Goal: Task Accomplishment & Management: Complete application form

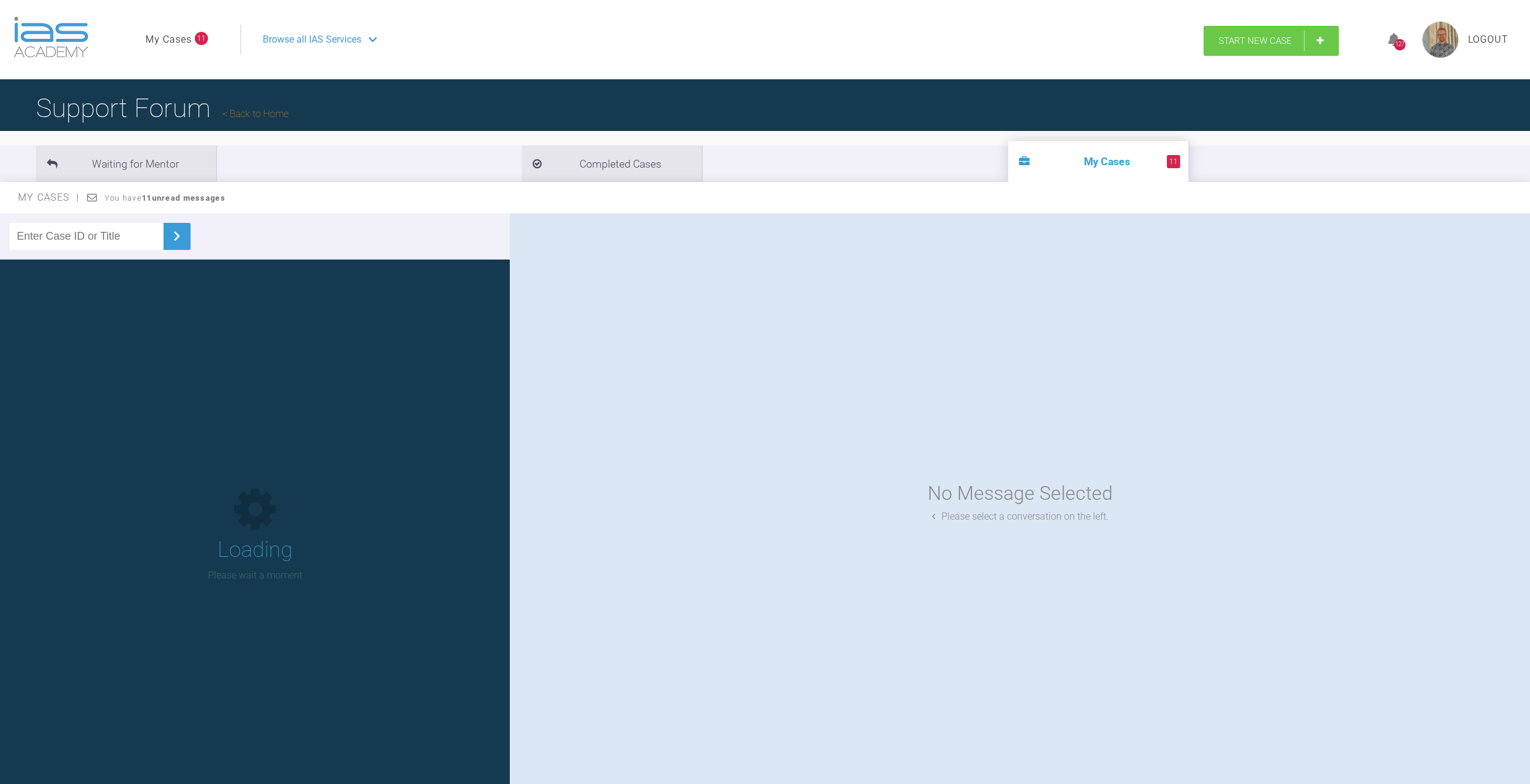
click at [1282, 42] on span "Start New Case" at bounding box center [1254, 41] width 73 height 11
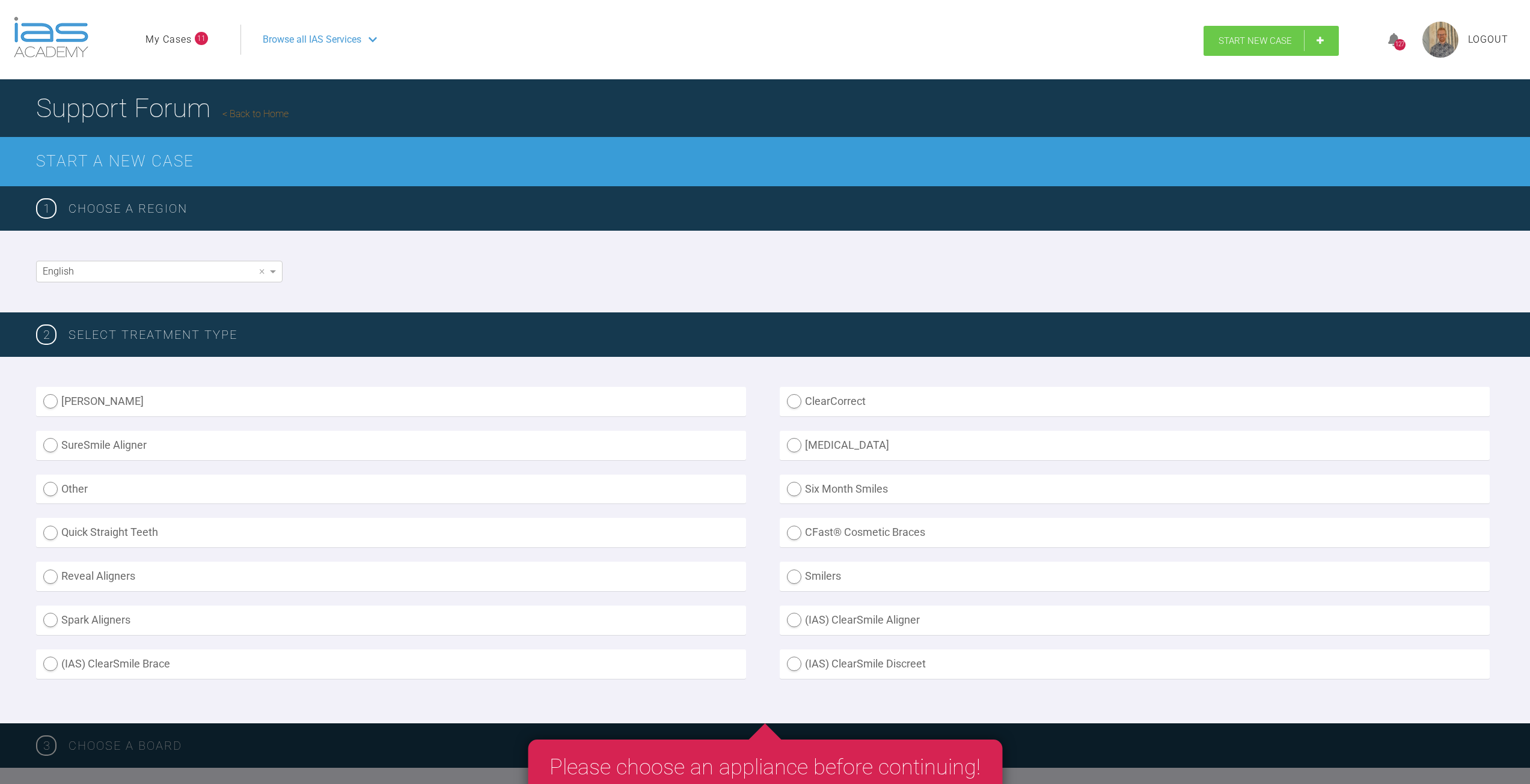
click at [1267, 36] on span "Start New Case" at bounding box center [1254, 41] width 73 height 11
click at [46, 662] on label "(IAS) ClearSmile Brace" at bounding box center [390, 664] width 710 height 30
radio Brace "true"
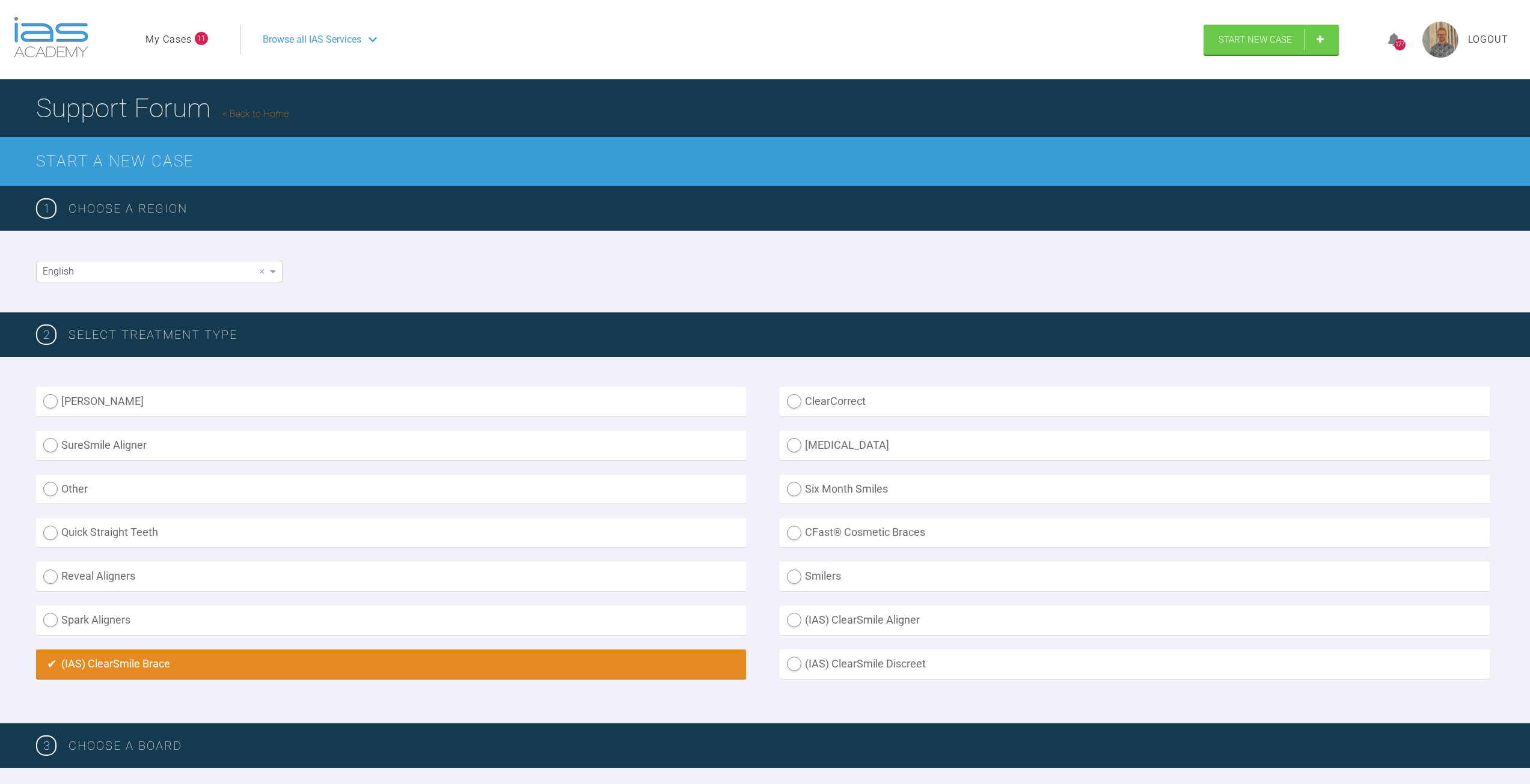
click at [792, 619] on label "(IAS) ClearSmile Aligner" at bounding box center [1134, 620] width 710 height 30
radio Aligner "true"
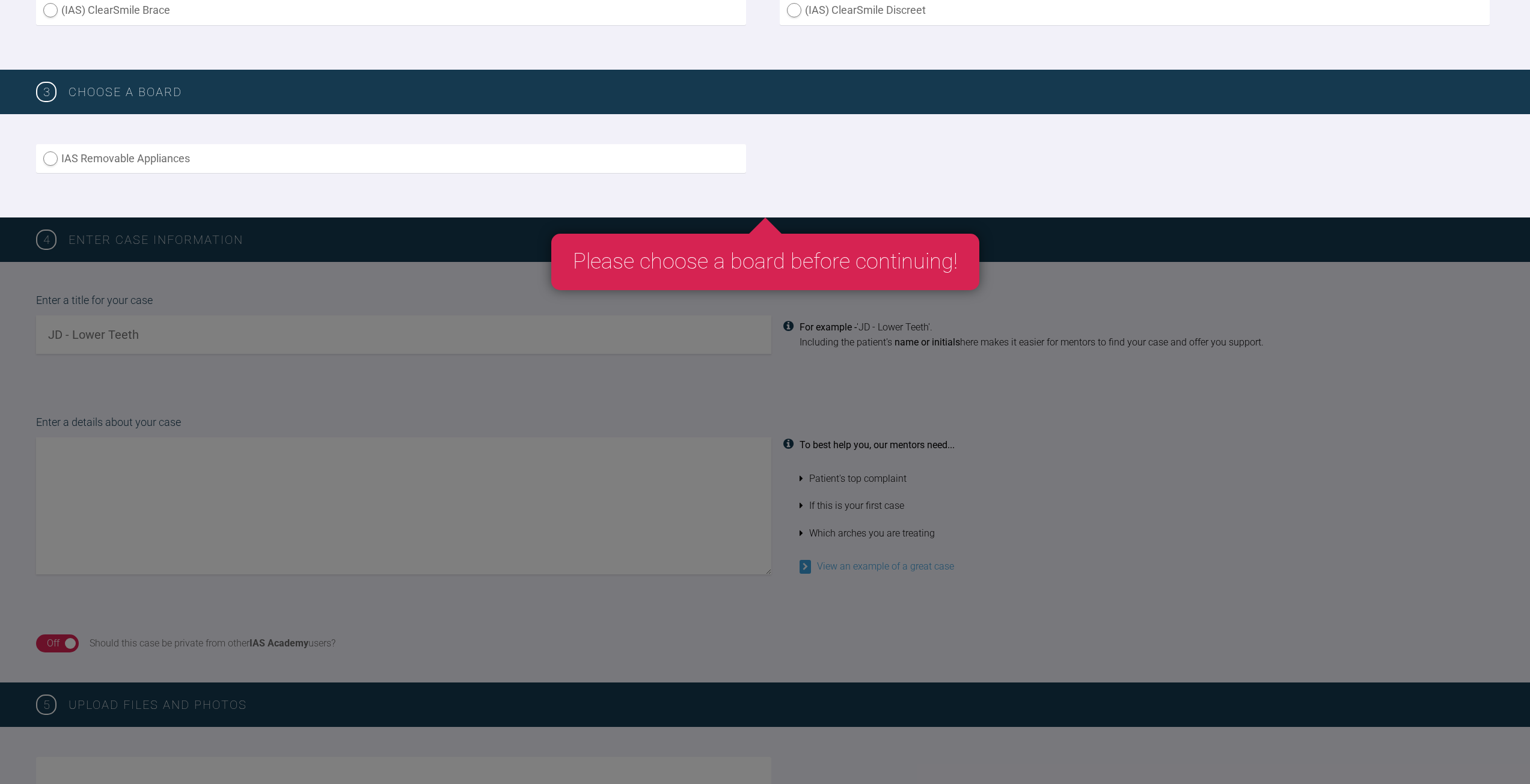
scroll to position [670, 0]
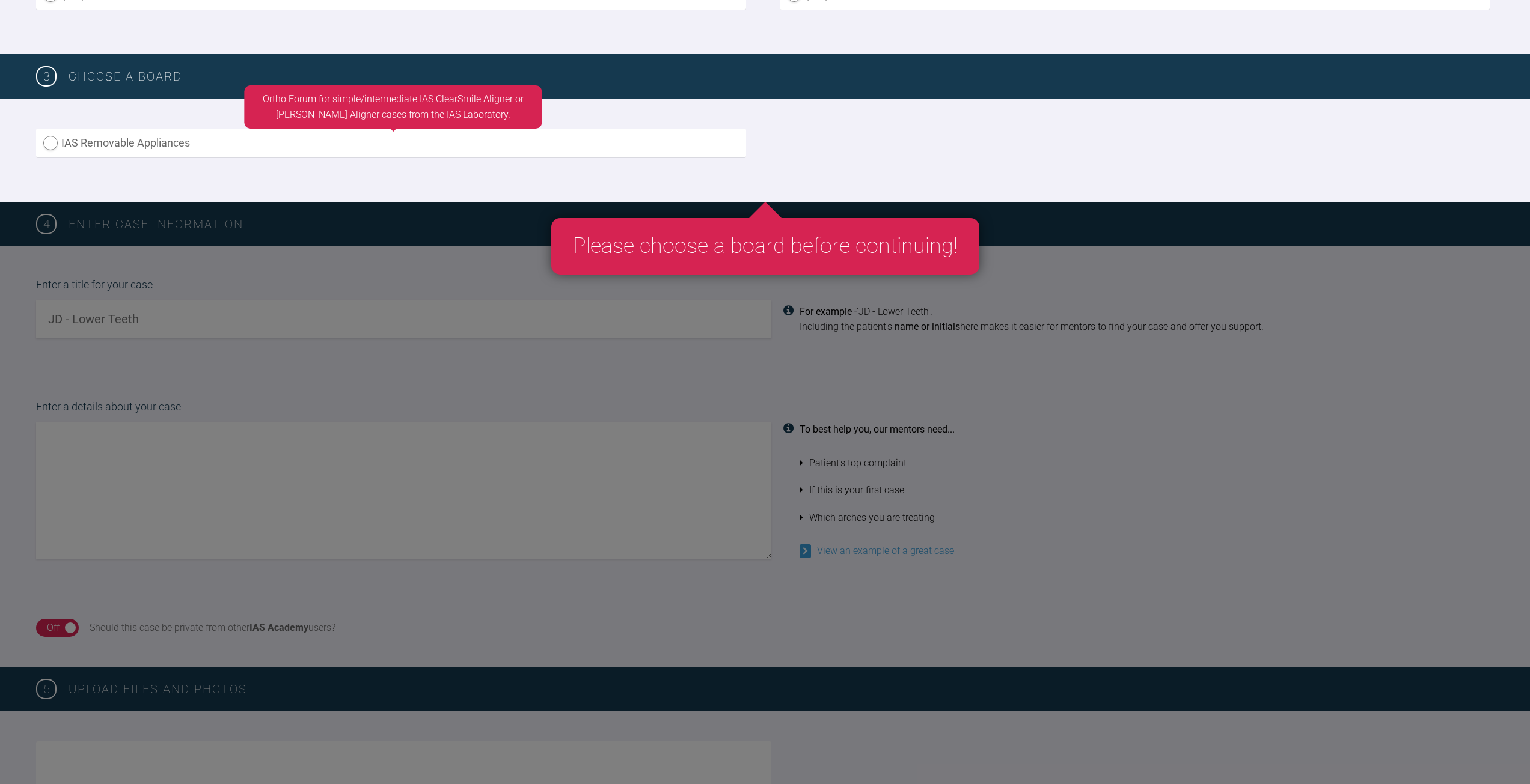
click at [47, 144] on label "IAS Removable Appliances" at bounding box center [390, 143] width 710 height 30
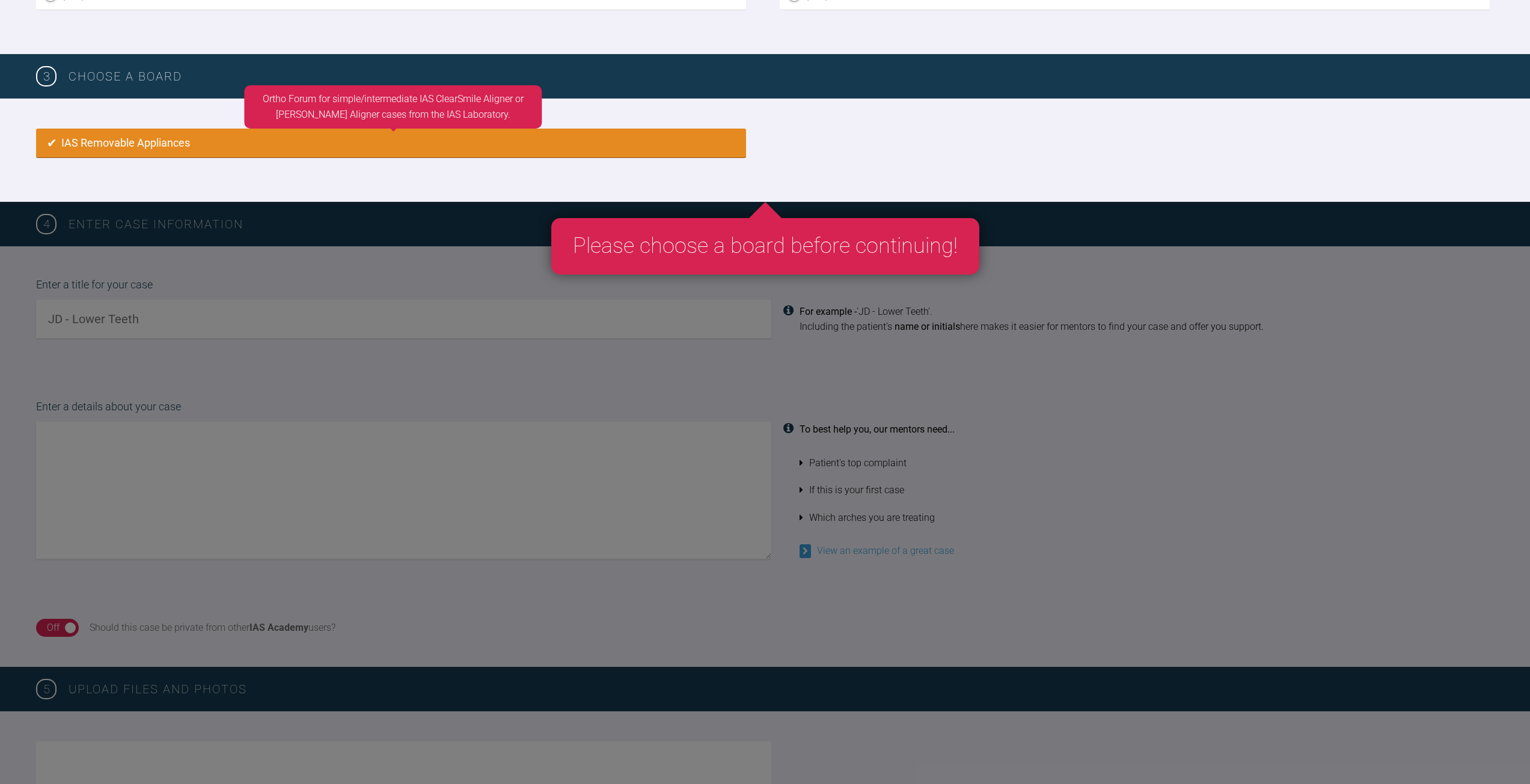
radio input "true"
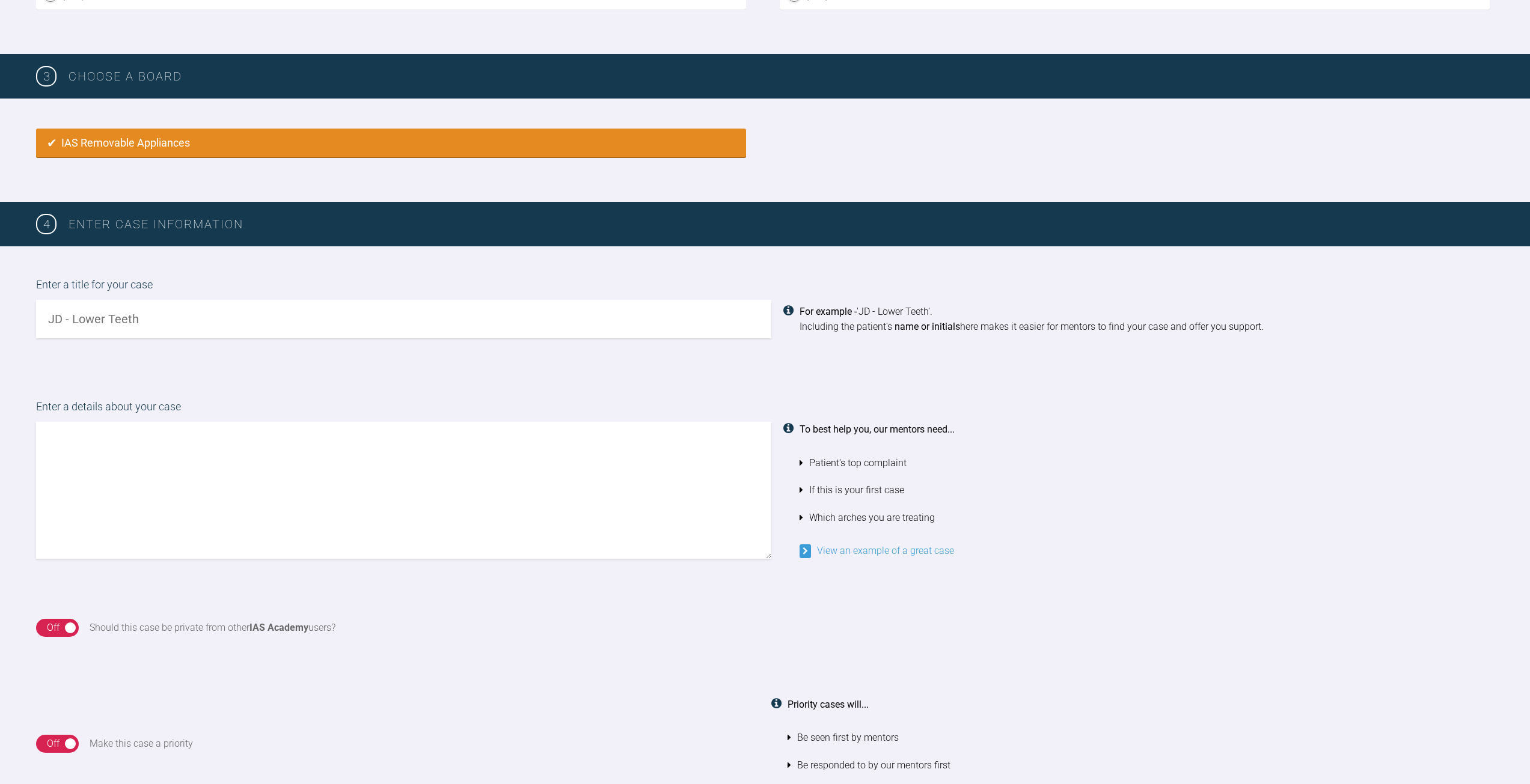
scroll to position [799, 0]
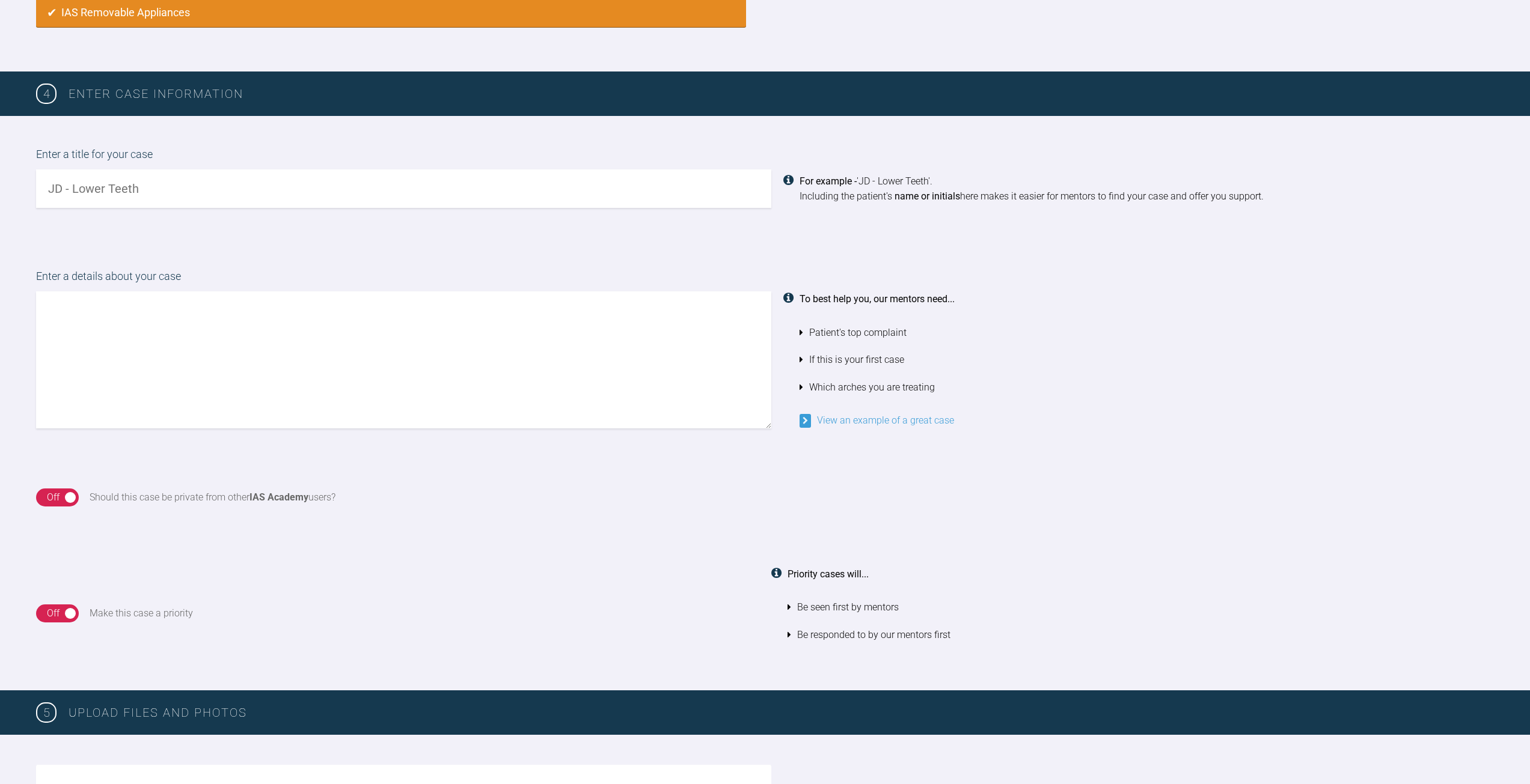
click at [98, 192] on input "text" at bounding box center [403, 188] width 735 height 39
type input "Case [PERSON_NAME]"
click at [210, 316] on textarea at bounding box center [403, 360] width 735 height 137
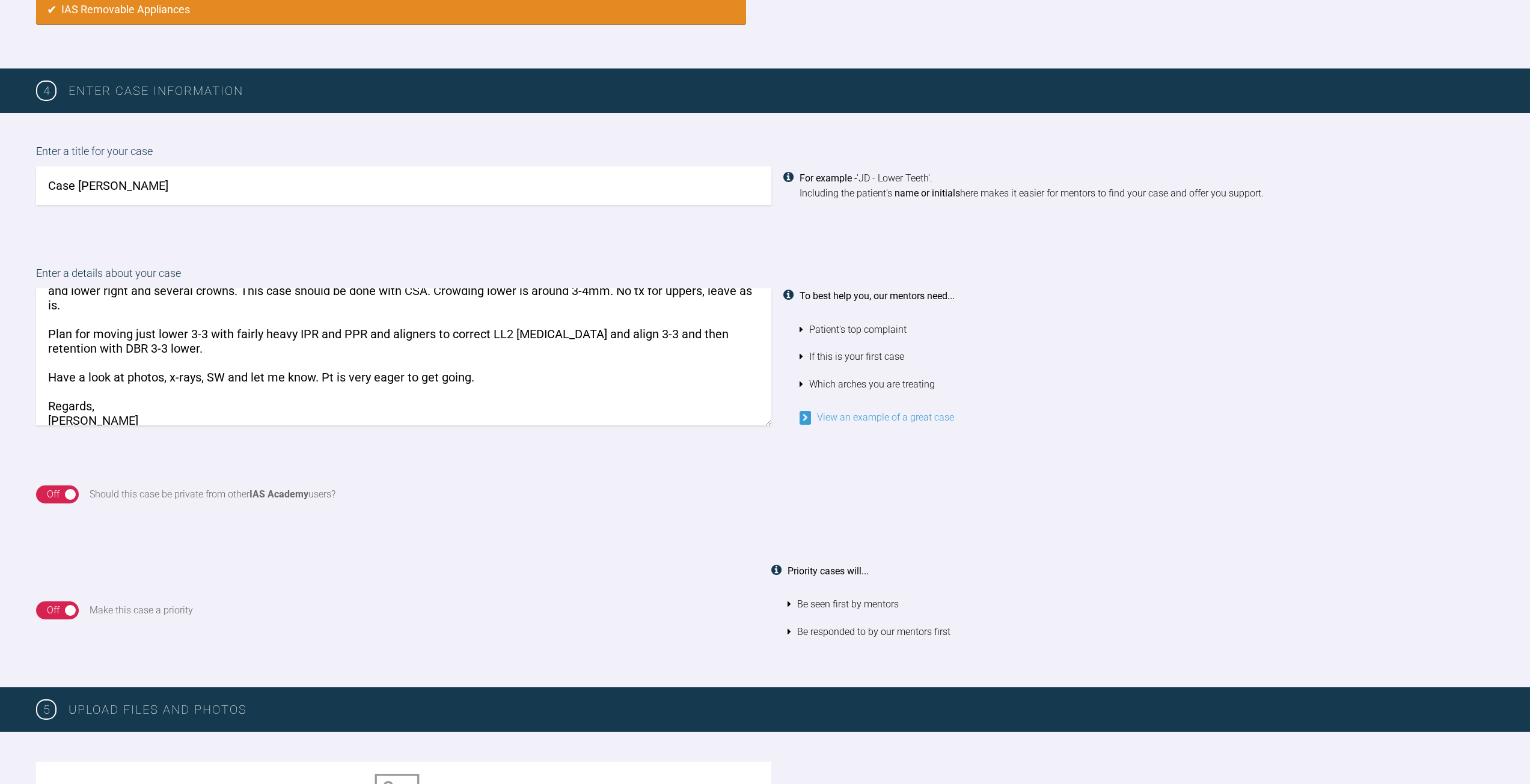
scroll to position [0, 0]
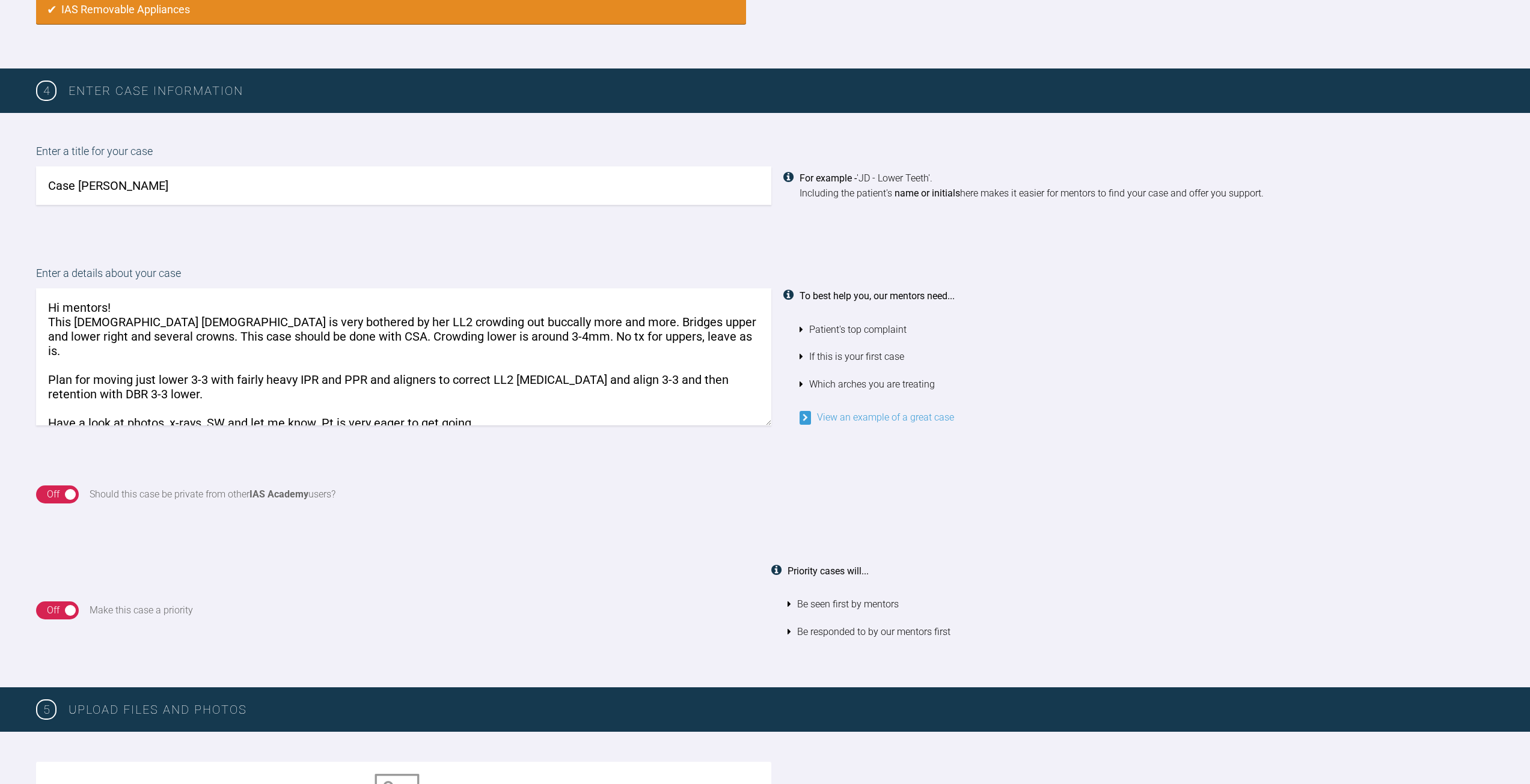
click at [623, 336] on textarea "Hi mentors! This [DEMOGRAPHIC_DATA] [DEMOGRAPHIC_DATA] is very bothered by her …" at bounding box center [403, 357] width 735 height 137
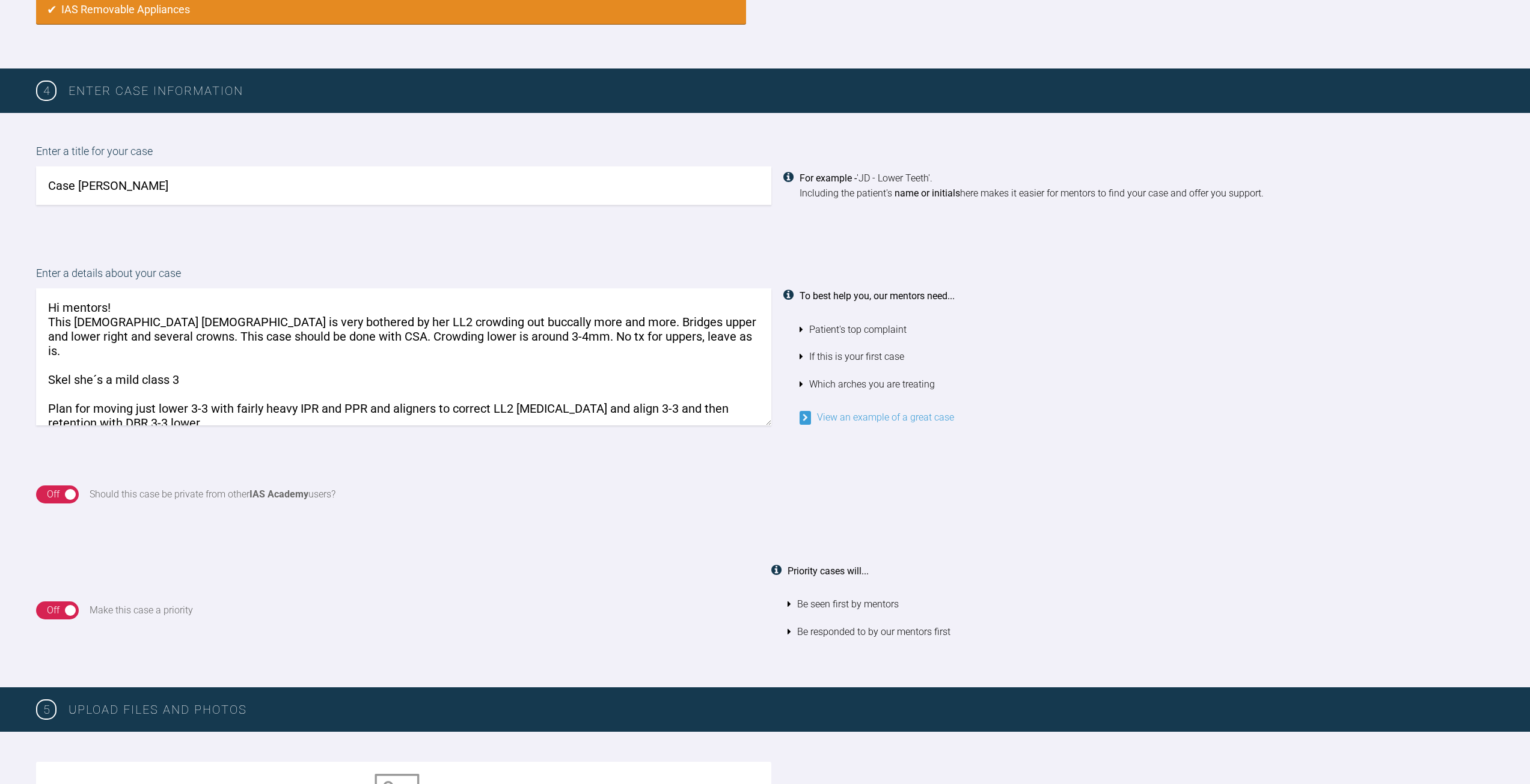
click at [69, 364] on textarea "Hi mentors! This [DEMOGRAPHIC_DATA] [DEMOGRAPHIC_DATA] is very bothered by her …" at bounding box center [403, 357] width 735 height 137
click at [228, 366] on textarea "Hi mentors! This [DEMOGRAPHIC_DATA] [DEMOGRAPHIC_DATA] is very bothered by her …" at bounding box center [403, 357] width 735 height 137
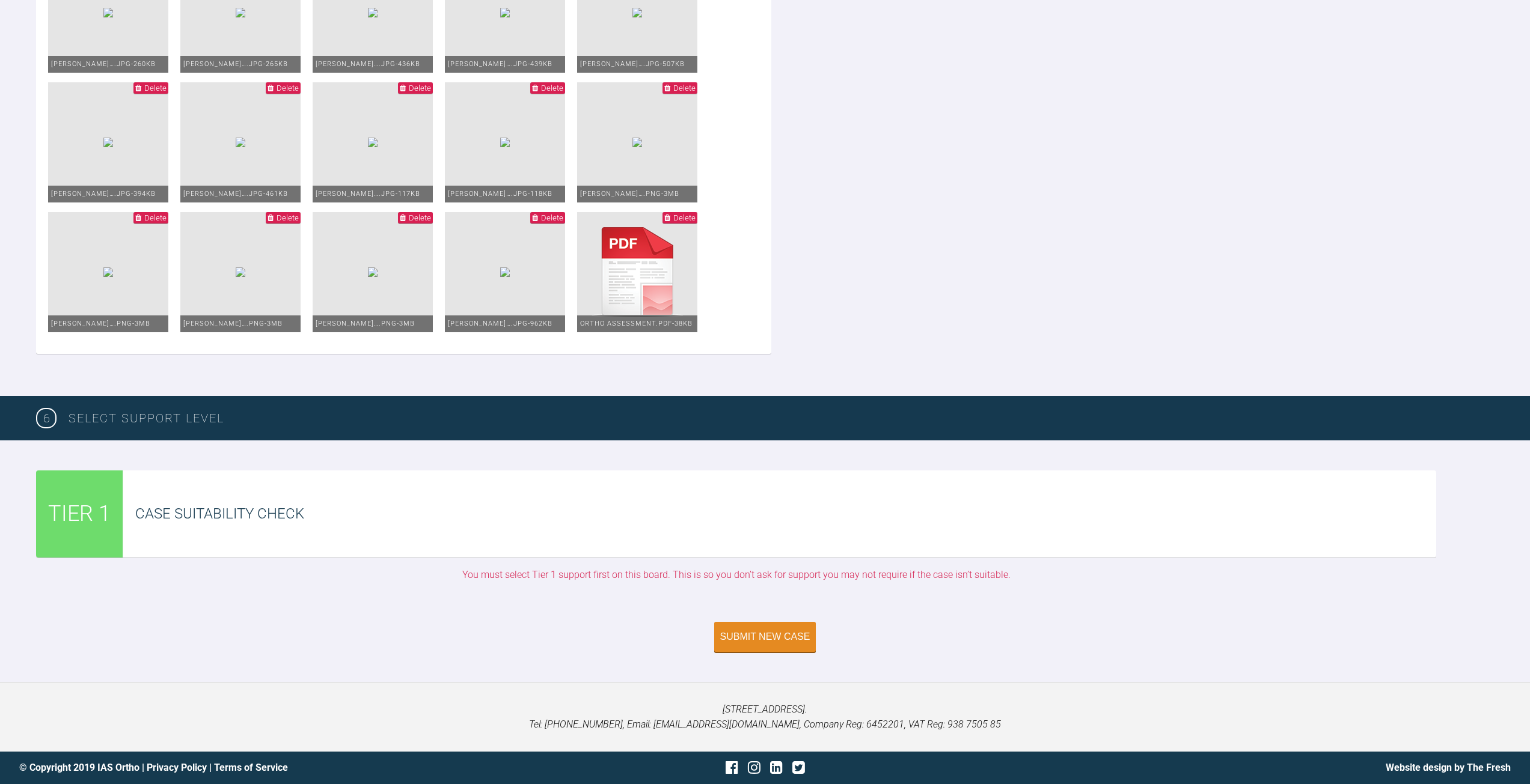
scroll to position [2799, 0]
type textarea "Hi mentors! This [DEMOGRAPHIC_DATA] [DEMOGRAPHIC_DATA] is very bothered by her …"
click at [773, 636] on div "Submit New Case" at bounding box center [765, 638] width 90 height 11
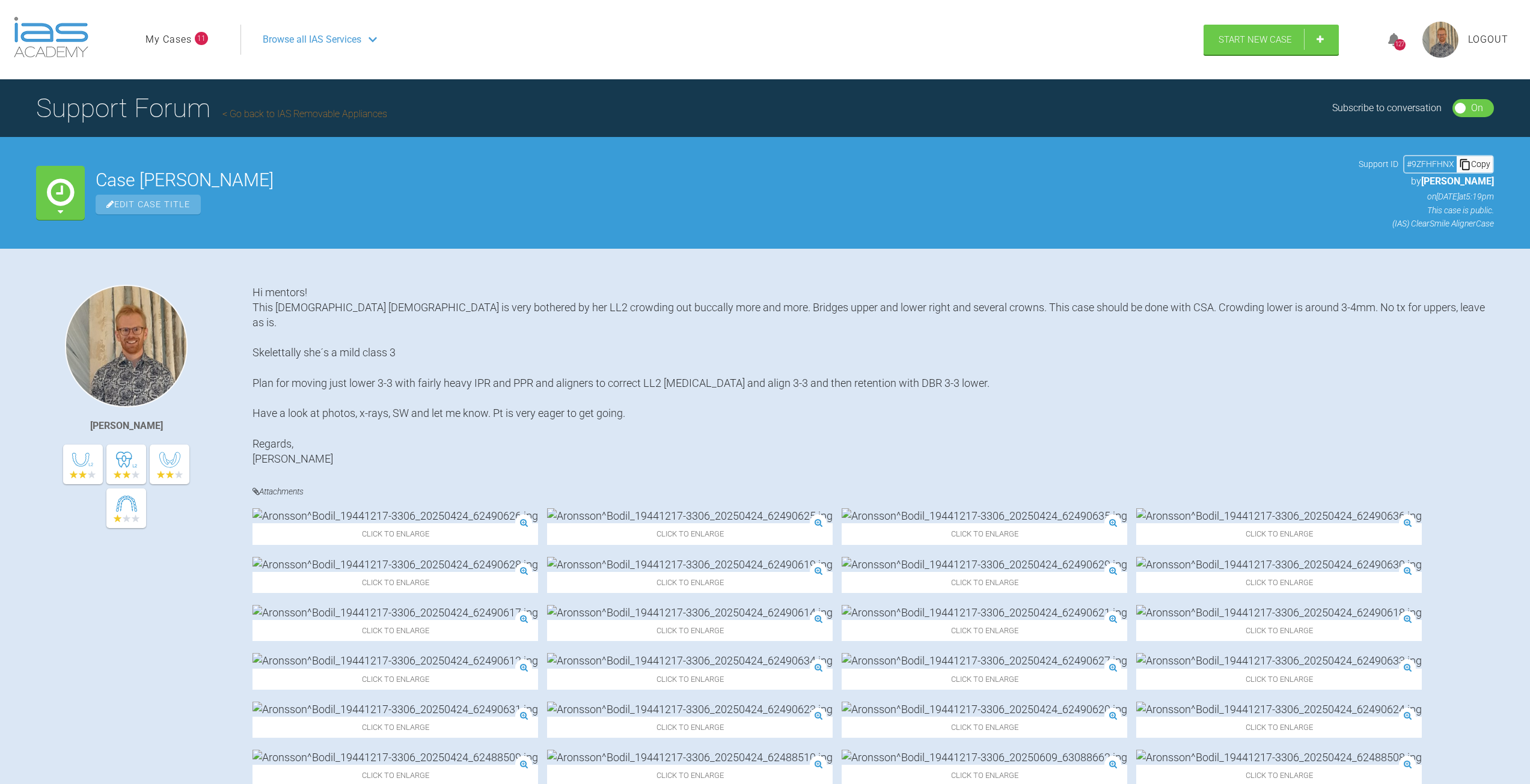
click at [170, 39] on link "My Cases" at bounding box center [168, 39] width 46 height 15
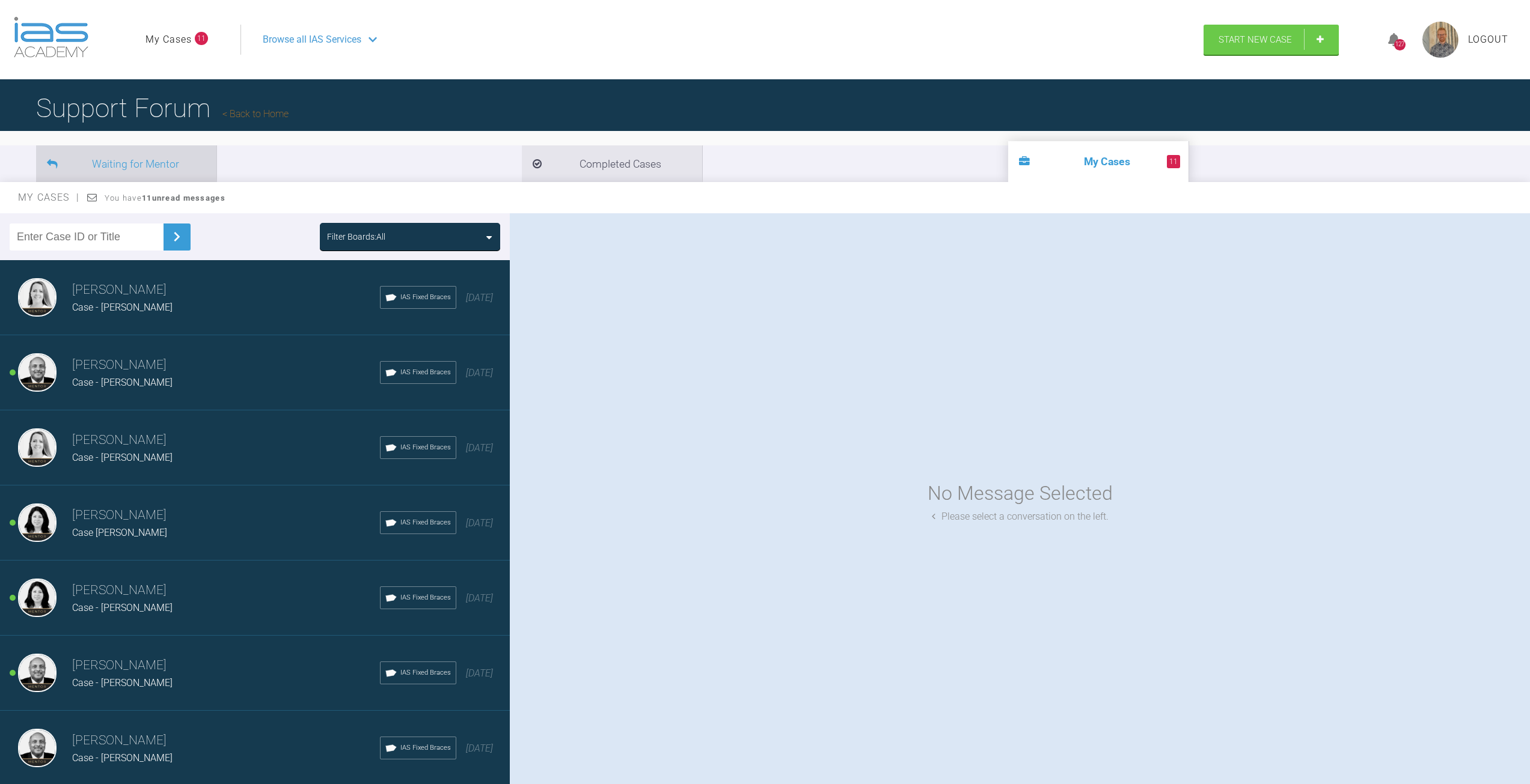
click at [137, 158] on li "Waiting for Mentor" at bounding box center [126, 163] width 180 height 37
